Goal: Task Accomplishment & Management: Manage account settings

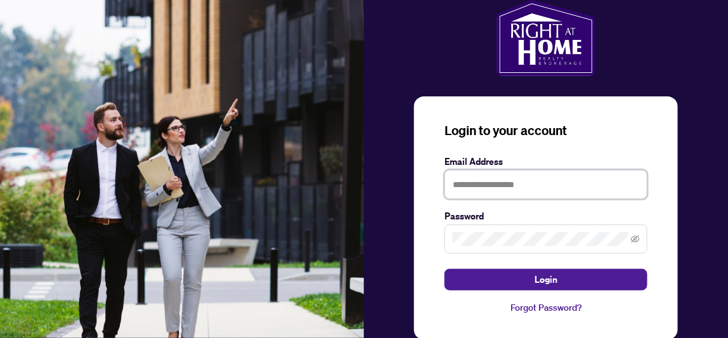
click at [469, 188] on input "text" at bounding box center [545, 184] width 203 height 29
type input "**********"
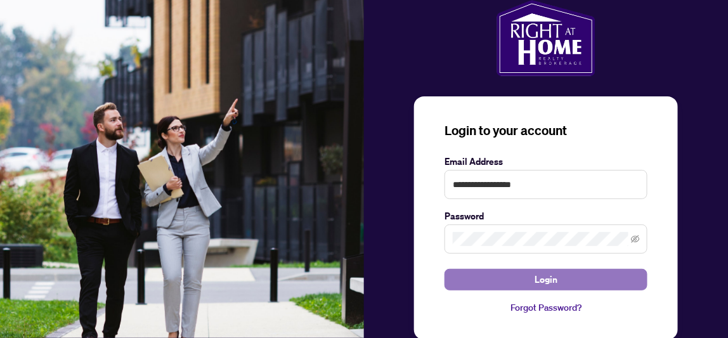
click at [552, 271] on span "Login" at bounding box center [545, 279] width 23 height 20
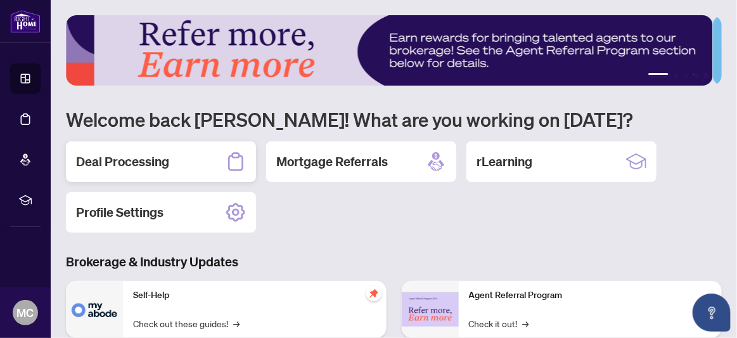
click at [158, 162] on h2 "Deal Processing" at bounding box center [122, 162] width 93 height 18
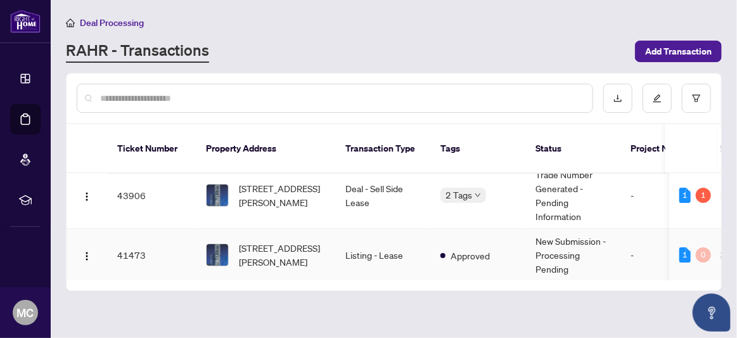
scroll to position [16, 0]
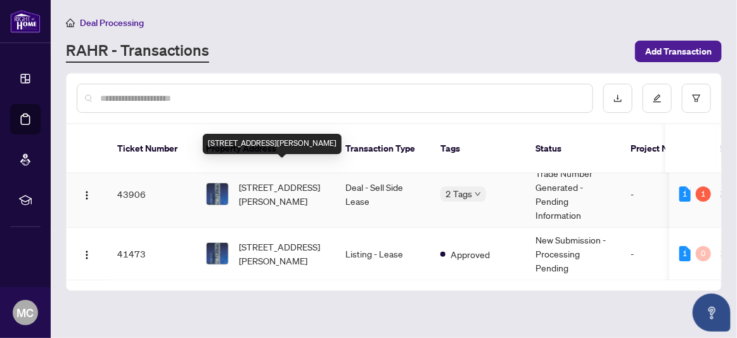
click at [287, 180] on span "[STREET_ADDRESS][PERSON_NAME]" at bounding box center [282, 194] width 86 height 28
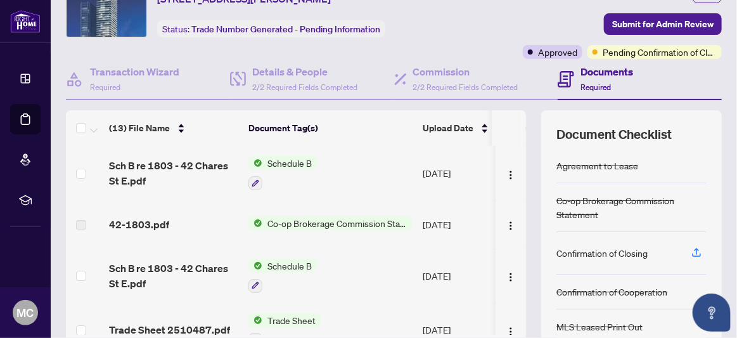
scroll to position [127, 0]
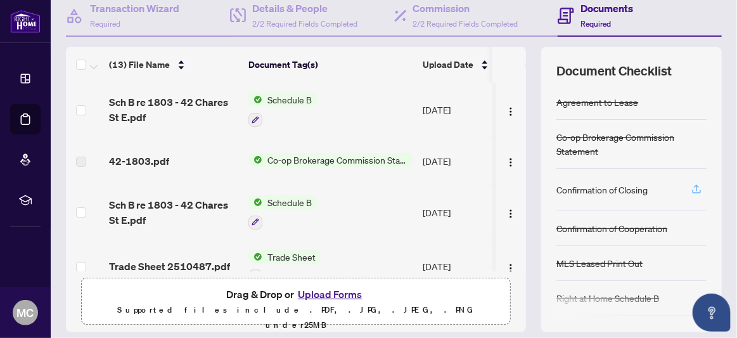
click at [694, 186] on icon "button" at bounding box center [696, 187] width 5 height 6
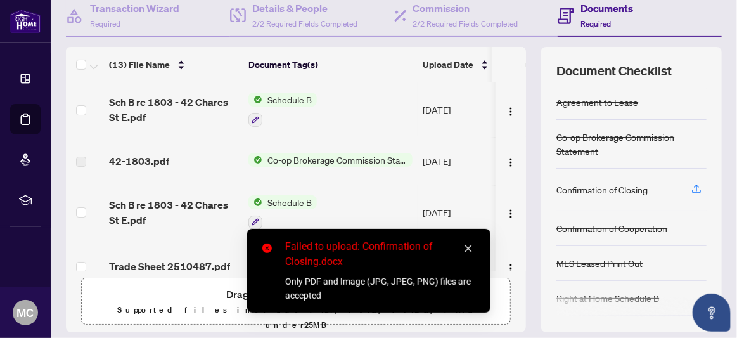
click at [138, 308] on p "Supported files include .PDF, .JPG, .JPEG, .PNG under 25 MB" at bounding box center [295, 317] width 413 height 30
click at [148, 305] on p "Supported files include .PDF, .JPG, .JPEG, .PNG under 25 MB" at bounding box center [295, 317] width 413 height 30
click at [472, 247] on icon "close" at bounding box center [468, 248] width 9 height 9
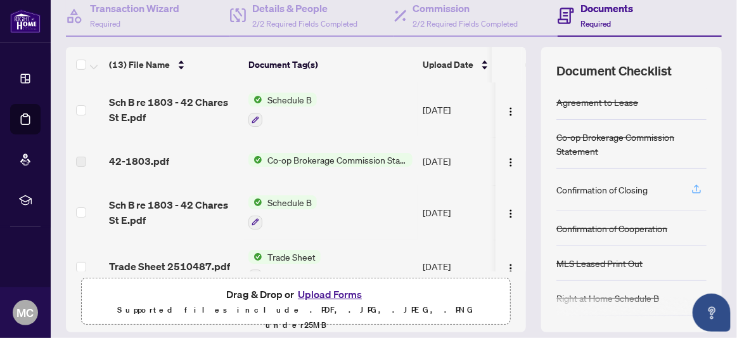
click at [694, 185] on icon "button" at bounding box center [696, 187] width 5 height 6
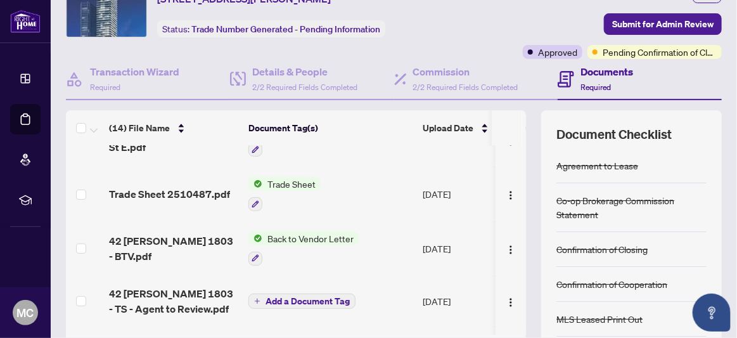
scroll to position [29, 0]
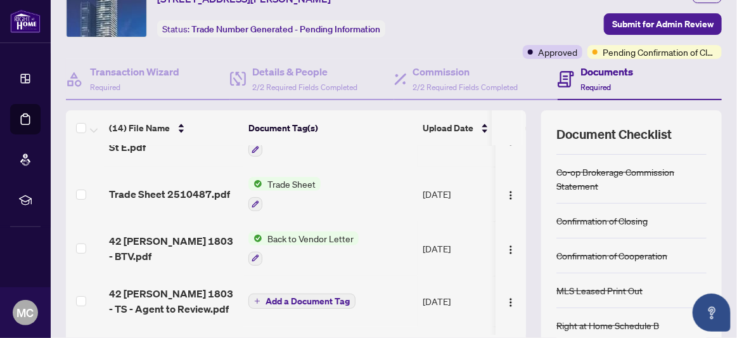
click at [294, 231] on span "Back to Vendor Letter" at bounding box center [310, 238] width 96 height 14
click at [506, 249] on span "button" at bounding box center [511, 249] width 10 height 14
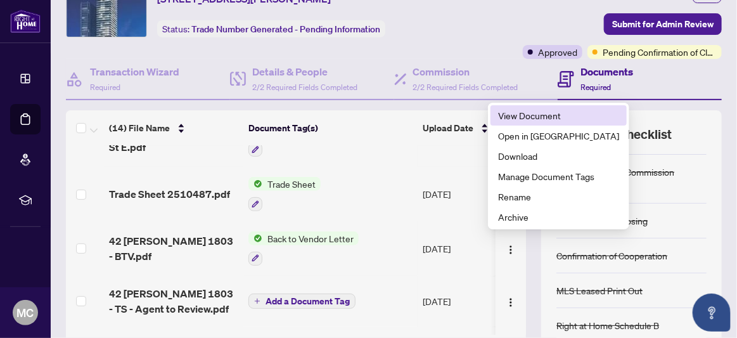
click at [550, 117] on span "View Document" at bounding box center [558, 115] width 121 height 14
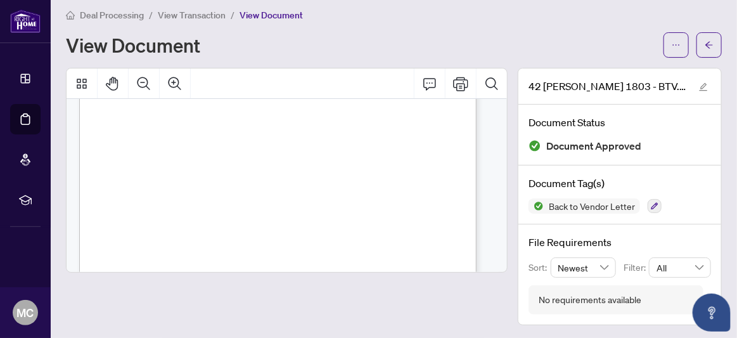
scroll to position [127, 0]
